Goal: Task Accomplishment & Management: Use online tool/utility

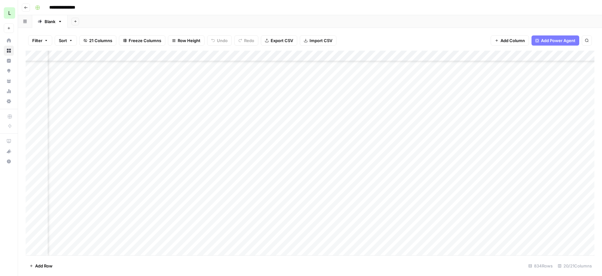
scroll to position [63, 353]
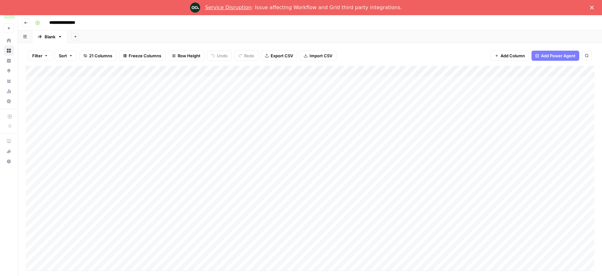
click at [241, 8] on link "Service Disruption" at bounding box center [228, 7] width 46 height 6
click at [509, 180] on div "Add Column" at bounding box center [310, 168] width 569 height 204
click at [352, 178] on div "Add Column" at bounding box center [310, 168] width 569 height 204
click at [361, 177] on div "Add Column" at bounding box center [310, 168] width 569 height 204
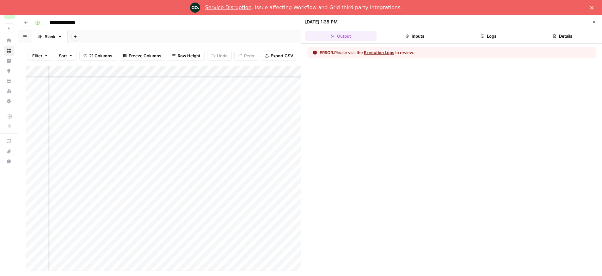
click at [372, 55] on button "Execution Logs" at bounding box center [379, 52] width 30 height 6
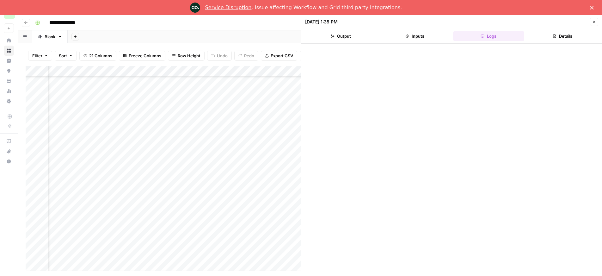
click at [398, 32] on button "Inputs" at bounding box center [414, 36] width 71 height 10
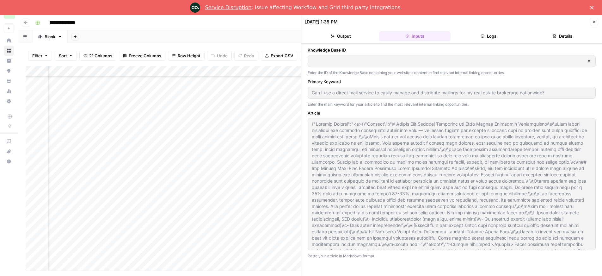
type input "Lob Knowledge Base"
click at [344, 37] on button "Output" at bounding box center [340, 36] width 71 height 10
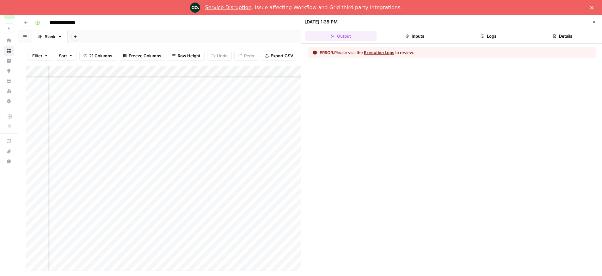
click at [382, 52] on button "Execution Logs" at bounding box center [379, 52] width 30 height 6
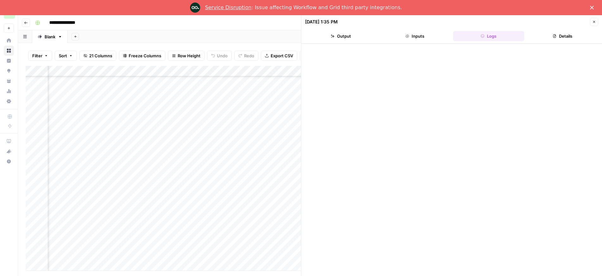
click at [476, 38] on button "Logs" at bounding box center [488, 36] width 71 height 10
click at [594, 21] on icon "button" at bounding box center [594, 22] width 2 height 2
